Goal: Find specific page/section: Find specific page/section

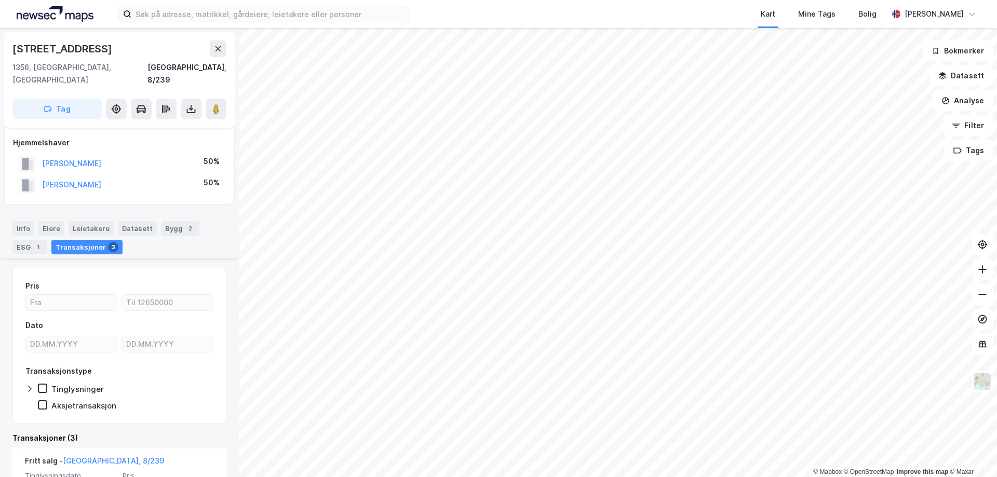
scroll to position [221, 0]
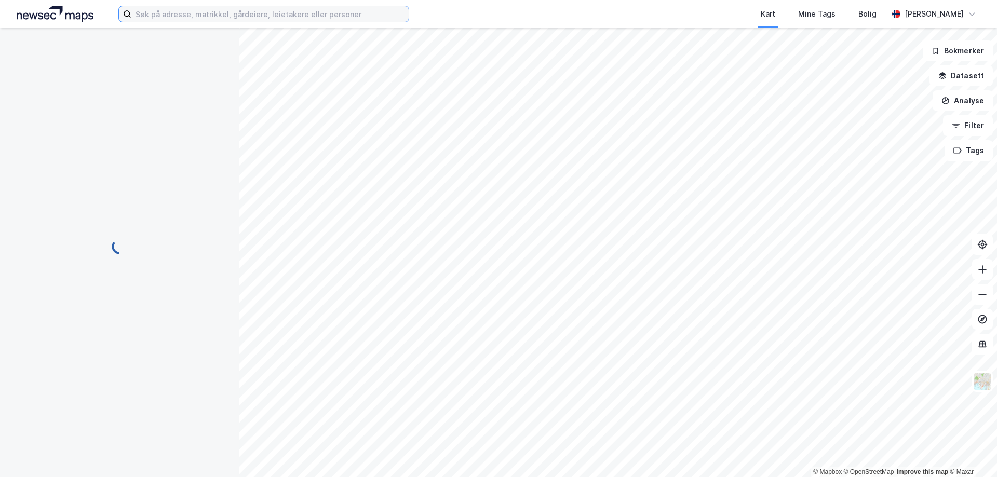
click at [206, 14] on input at bounding box center [269, 14] width 277 height 16
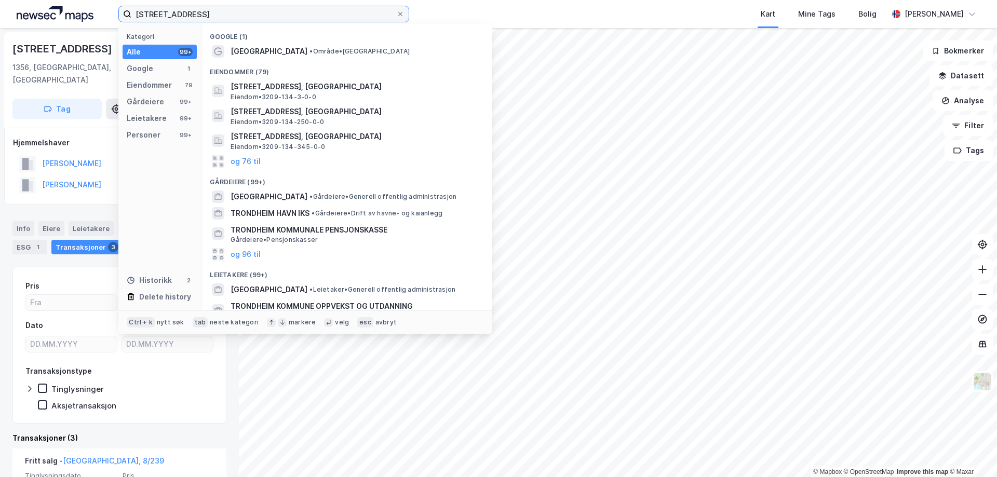
type input "[STREET_ADDRESS]"
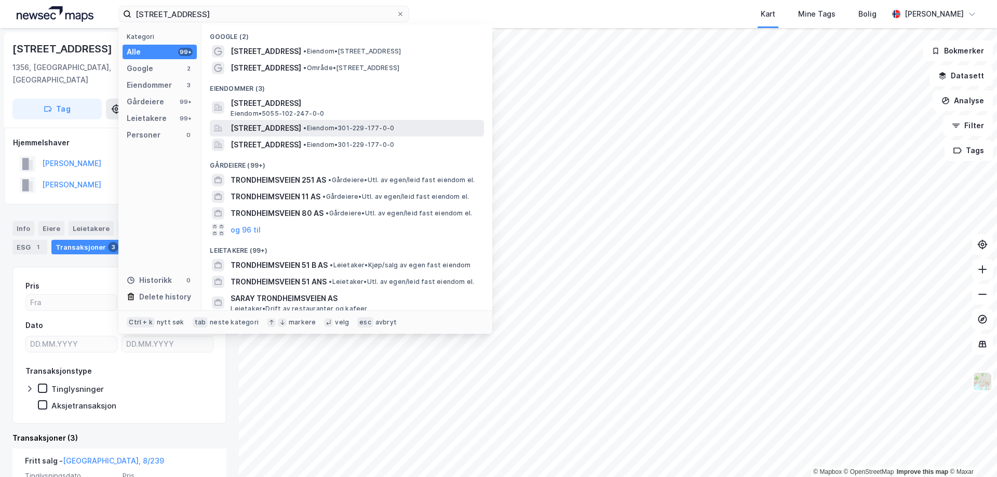
click at [281, 132] on span "[STREET_ADDRESS]" at bounding box center [266, 128] width 71 height 12
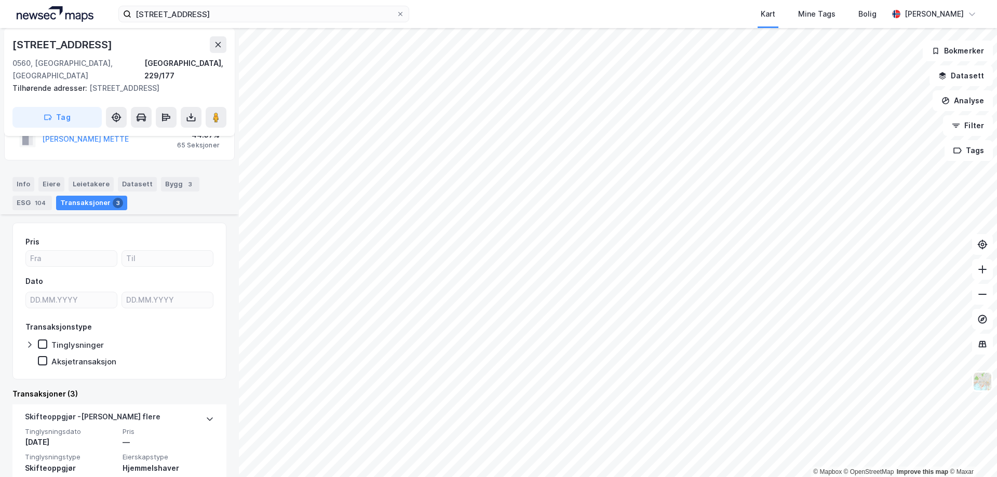
scroll to position [48, 0]
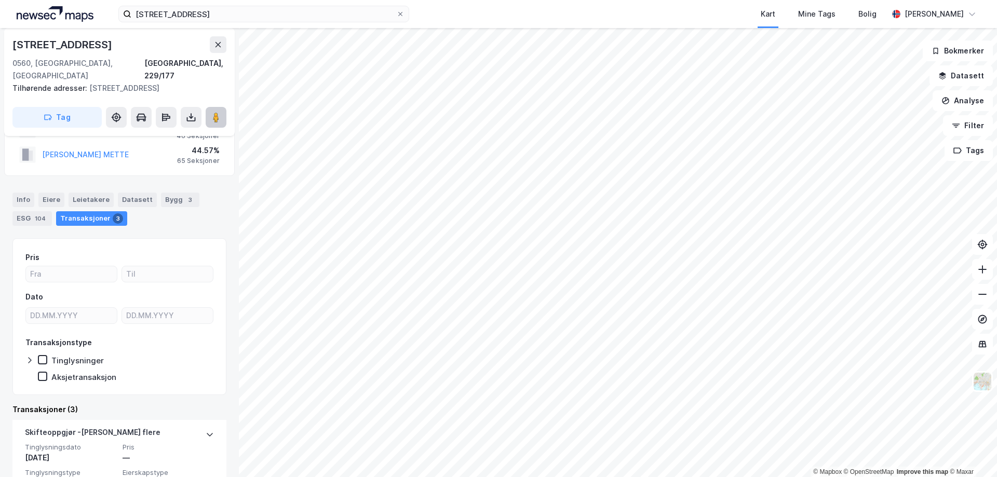
click at [221, 111] on button at bounding box center [216, 117] width 21 height 21
click at [217, 42] on icon at bounding box center [218, 45] width 8 height 8
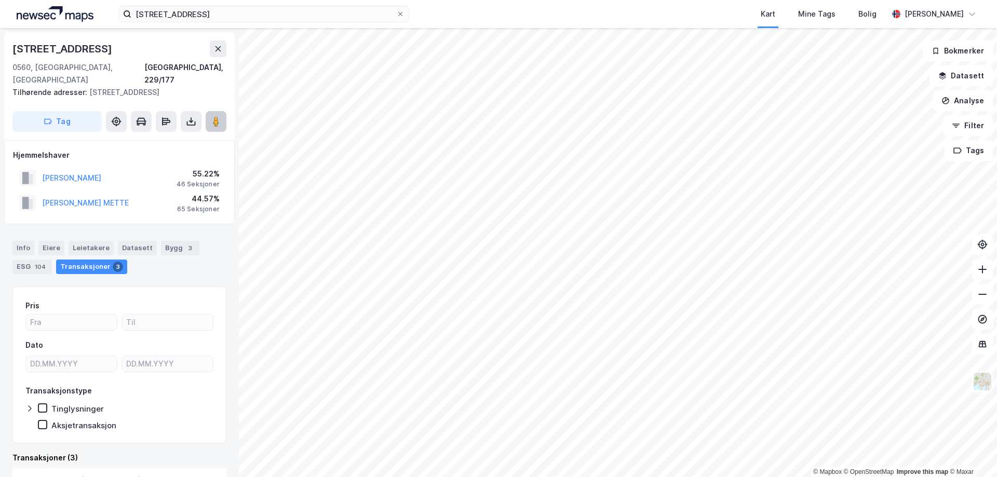
click at [213, 116] on image at bounding box center [216, 121] width 6 height 10
